Goal: Task Accomplishment & Management: Use online tool/utility

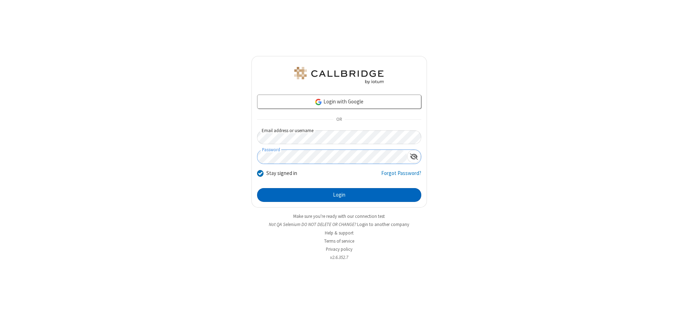
click at [339, 195] on button "Login" at bounding box center [339, 195] width 164 height 14
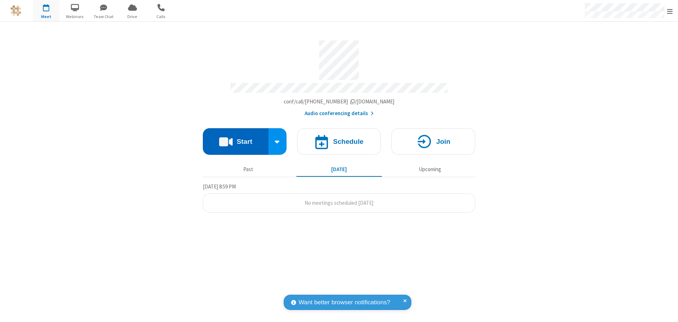
click at [235, 139] on button "Start" at bounding box center [236, 141] width 66 height 27
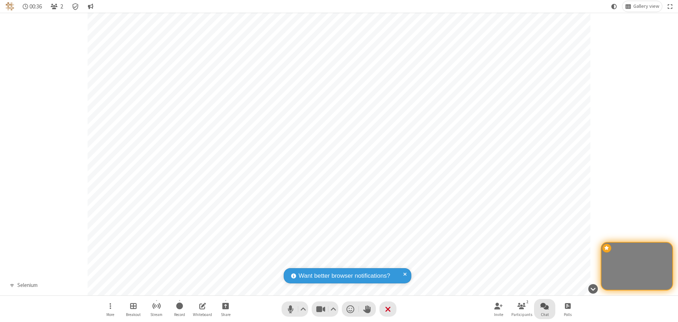
click at [544, 306] on span "Open chat" at bounding box center [544, 306] width 9 height 9
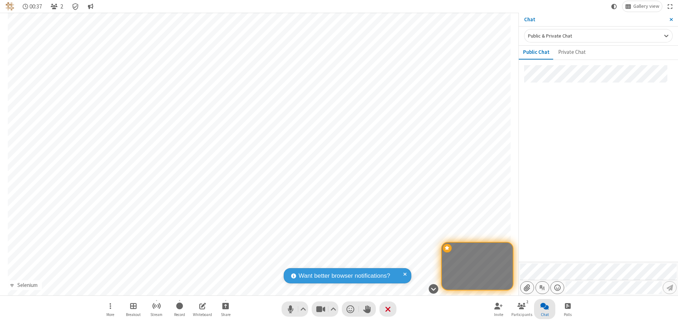
type input "C:\fakepath\doc_test.docx"
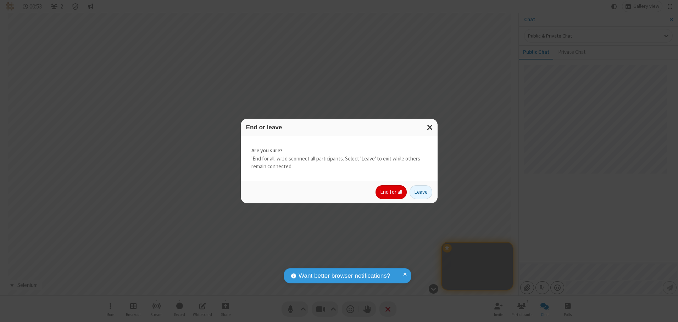
click at [391, 192] on button "End for all" at bounding box center [390, 192] width 31 height 14
